Goal: Task Accomplishment & Management: Use online tool/utility

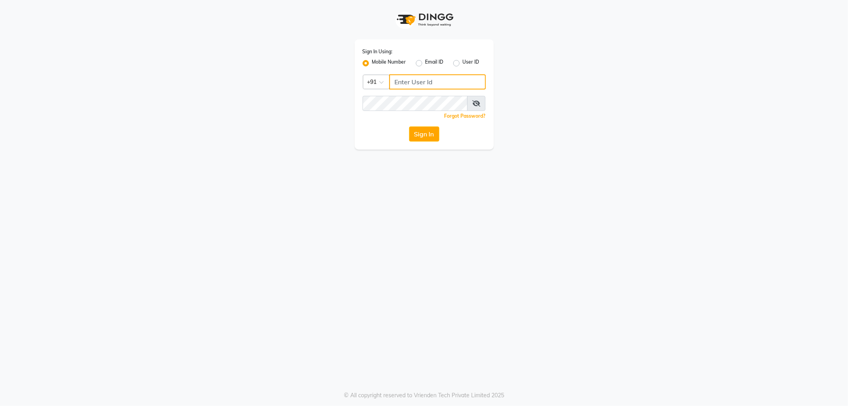
click at [415, 84] on input "Username" at bounding box center [437, 81] width 97 height 15
type input "9963099699"
click at [409, 126] on button "Sign In" at bounding box center [424, 133] width 30 height 15
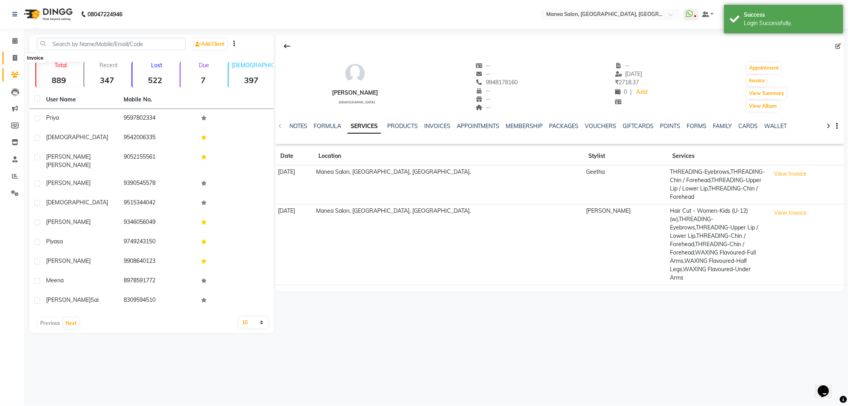
click at [15, 56] on icon at bounding box center [15, 58] width 4 height 6
select select "6587"
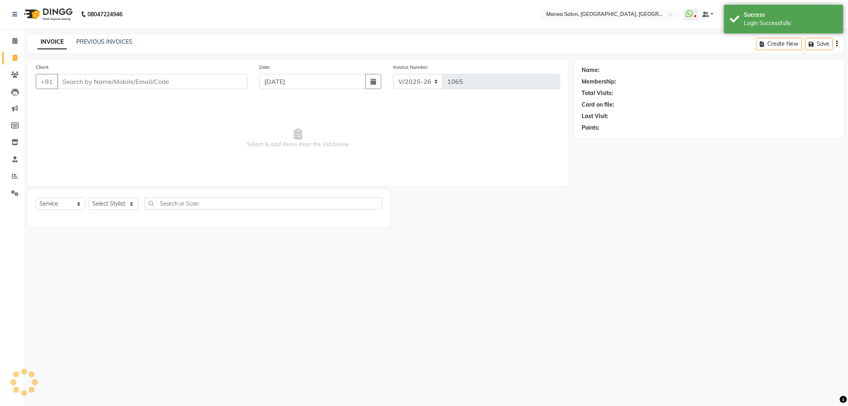
select select "membership"
click at [110, 83] on input "Client" at bounding box center [152, 81] width 190 height 15
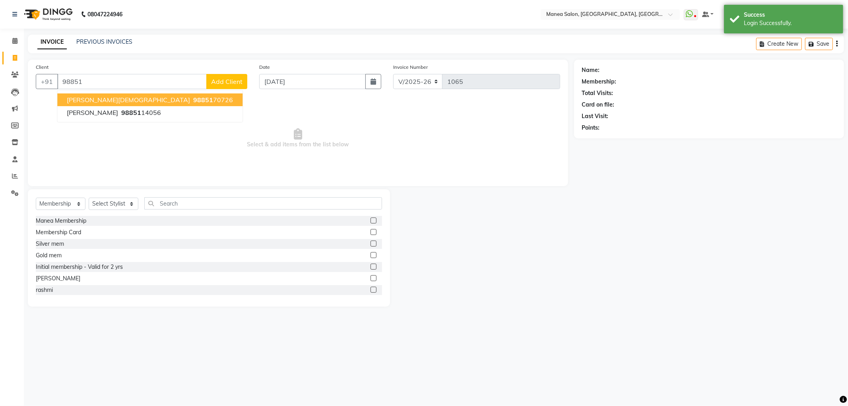
click at [193, 103] on span "98851" at bounding box center [203, 100] width 20 height 8
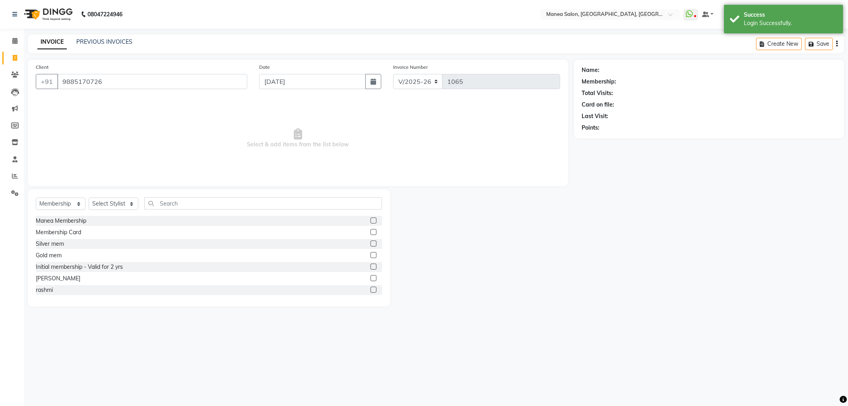
type input "9885170726"
select select "1: Object"
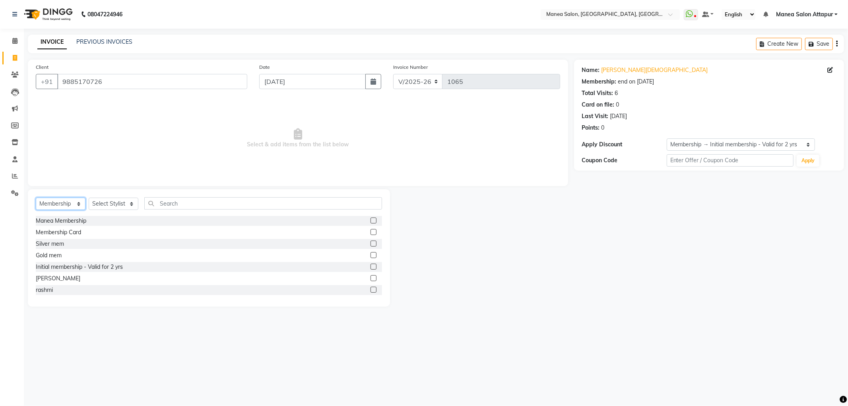
click at [60, 203] on select "Select Service Product Membership Package Voucher Prepaid Gift Card" at bounding box center [61, 204] width 50 height 12
select select "service"
click at [36, 198] on select "Select Service Product Membership Package Voucher Prepaid Gift Card" at bounding box center [61, 204] width 50 height 12
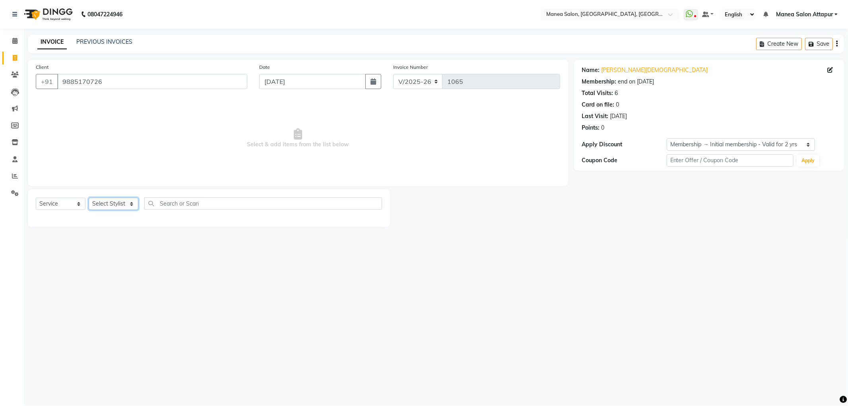
click at [101, 208] on select "Select Stylist Aryan Ashok [PERSON_NAME] [PERSON_NAME] [PERSON_NAME] [PERSON_NA…" at bounding box center [114, 204] width 50 height 12
select select "84082"
click at [89, 198] on select "Select Stylist Aryan Ashok [PERSON_NAME] [PERSON_NAME] [PERSON_NAME] [PERSON_NA…" at bounding box center [114, 204] width 50 height 12
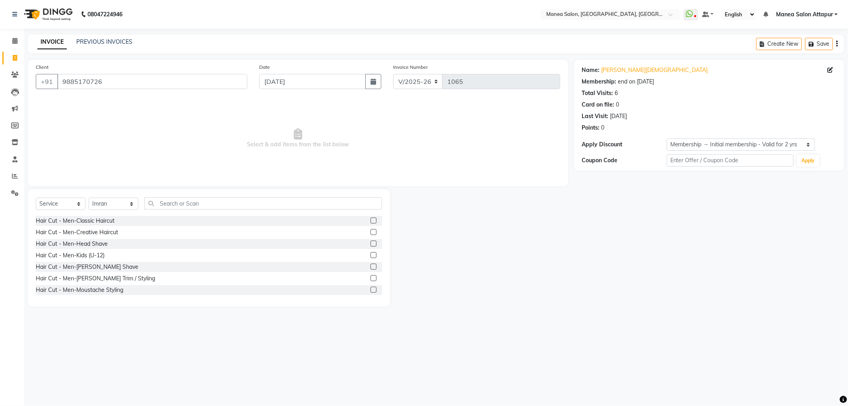
click at [371, 233] on label at bounding box center [374, 232] width 6 height 6
click at [371, 233] on input "checkbox" at bounding box center [373, 232] width 5 height 5
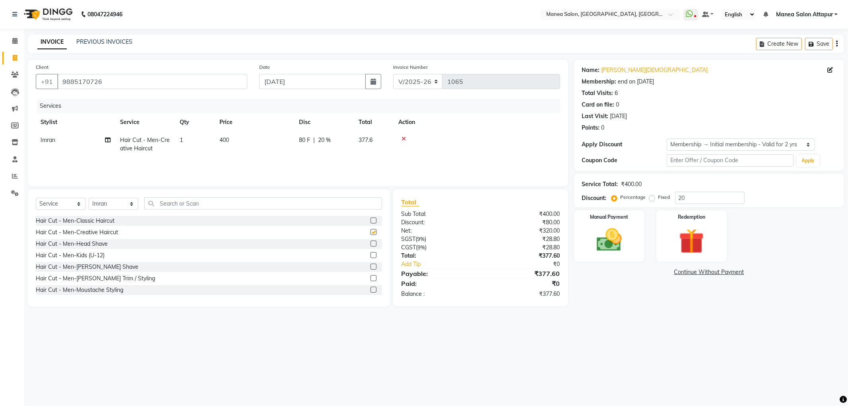
checkbox input "false"
click at [190, 204] on input "text" at bounding box center [263, 203] width 238 height 12
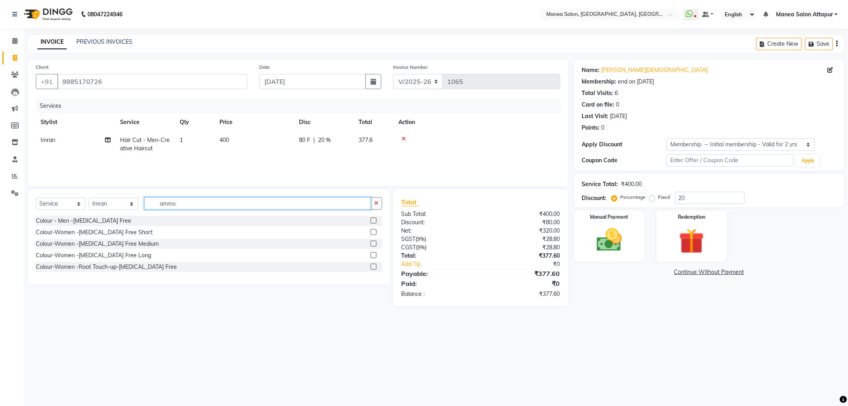
type input "ammo"
click at [375, 223] on label at bounding box center [374, 221] width 6 height 6
click at [375, 223] on input "checkbox" at bounding box center [373, 220] width 5 height 5
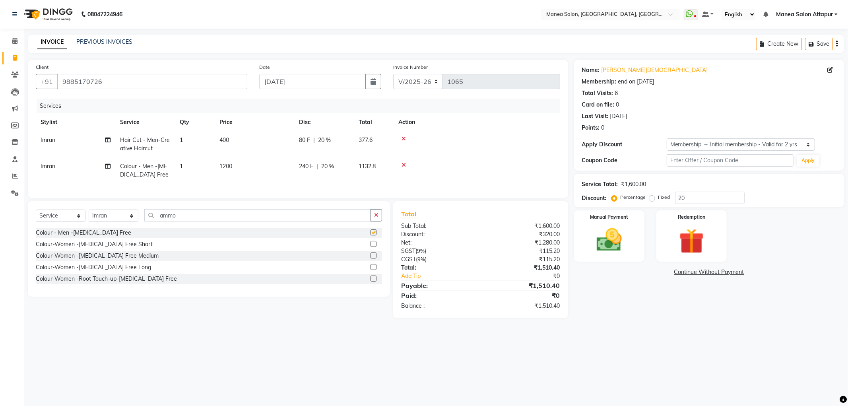
checkbox input "false"
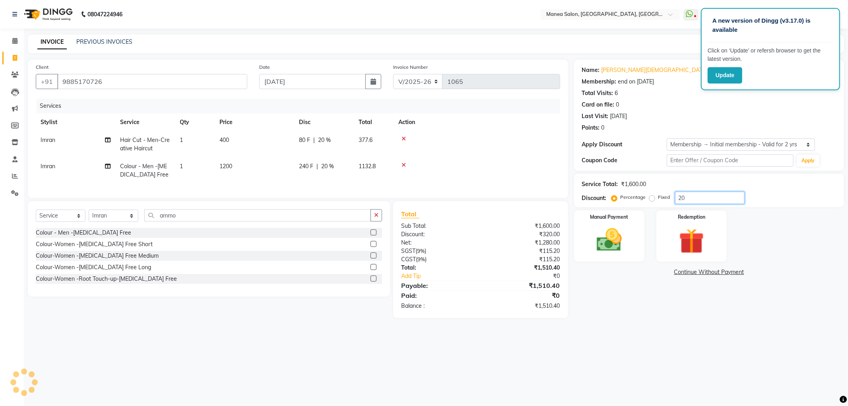
drag, startPoint x: 679, startPoint y: 198, endPoint x: 639, endPoint y: 200, distance: 40.3
click at [639, 200] on div "Percentage Fixed 20" at bounding box center [679, 198] width 132 height 12
type input "20"
click at [626, 242] on img at bounding box center [609, 240] width 43 height 30
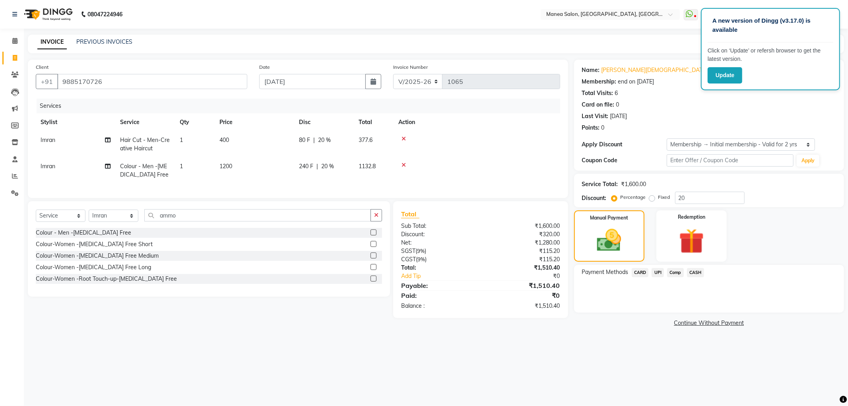
click at [642, 272] on span "CARD" at bounding box center [640, 272] width 17 height 9
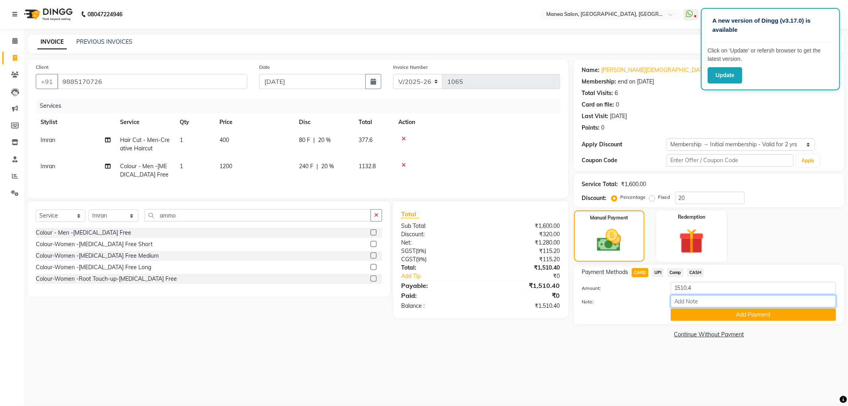
click at [687, 303] on input "Note:" at bounding box center [753, 301] width 165 height 12
type input "Salon Account"
click at [748, 321] on button "Add Payment" at bounding box center [753, 315] width 165 height 12
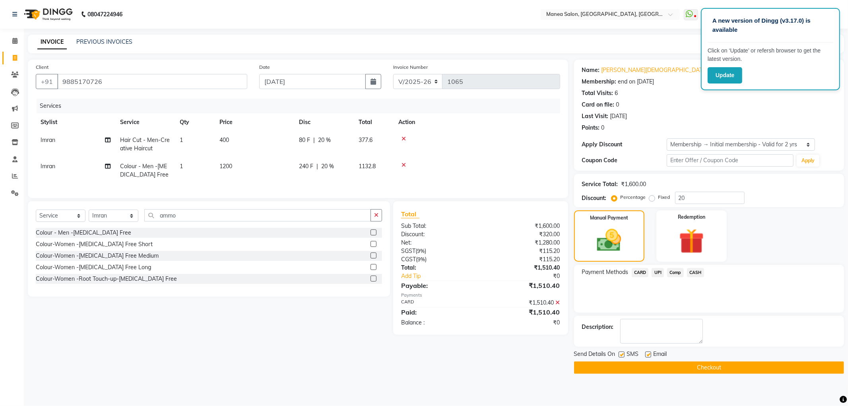
click at [616, 371] on button "Checkout" at bounding box center [709, 367] width 270 height 12
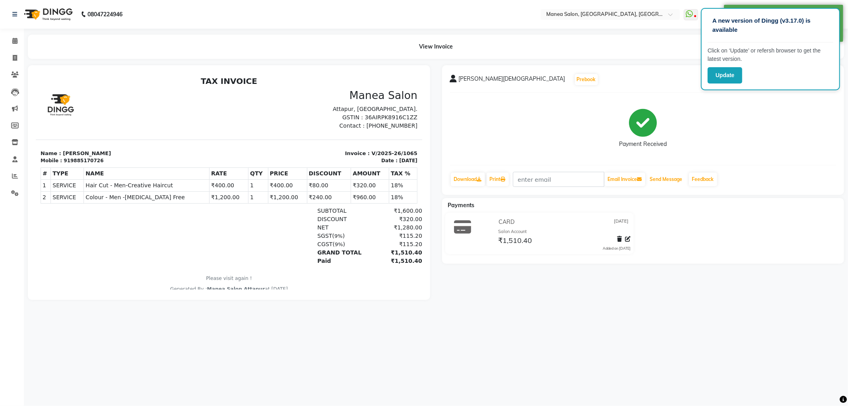
drag, startPoint x: 678, startPoint y: 175, endPoint x: 622, endPoint y: 155, distance: 59.0
click at [677, 174] on button "Send Message" at bounding box center [666, 180] width 39 height 14
drag, startPoint x: 9, startPoint y: 58, endPoint x: 191, endPoint y: 6, distance: 189.7
click at [9, 58] on span at bounding box center [15, 58] width 14 height 9
select select "service"
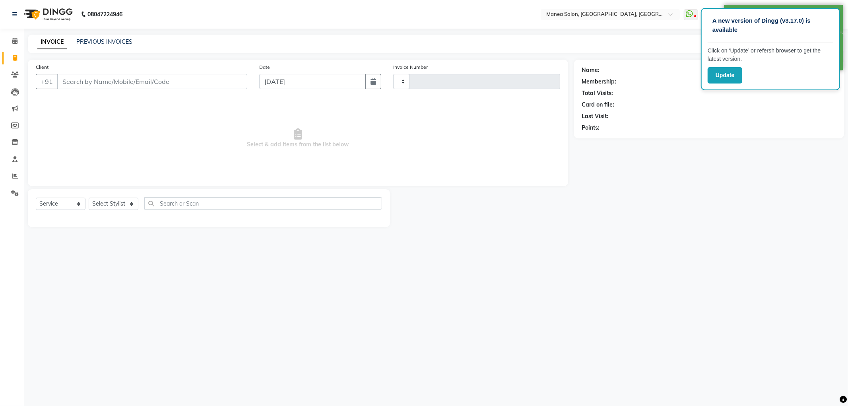
type input "1066"
select select "6587"
select select "membership"
